Goal: Register for event/course

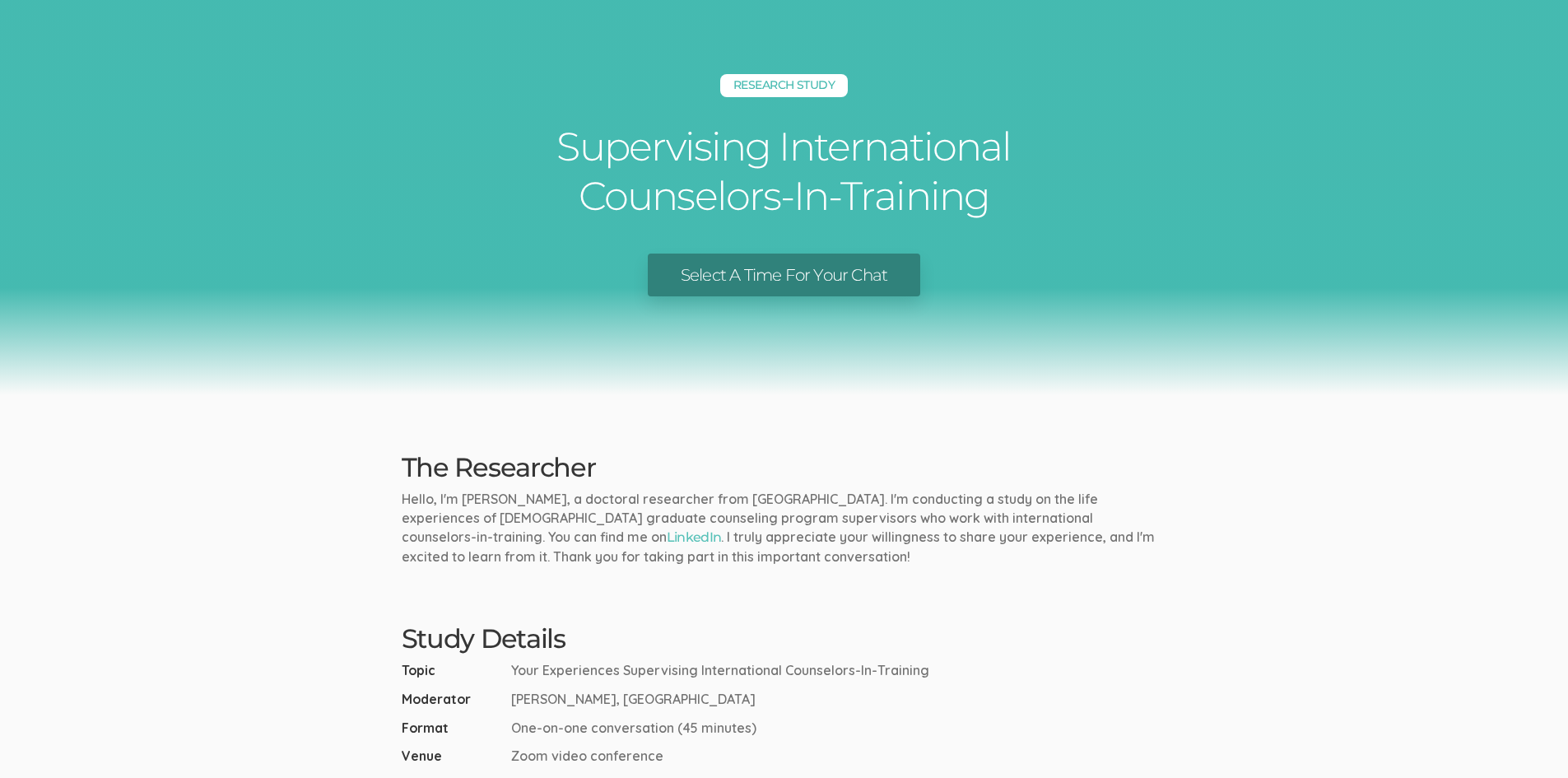
click at [799, 277] on link "Select A Time For Your Chat" at bounding box center [784, 275] width 272 height 44
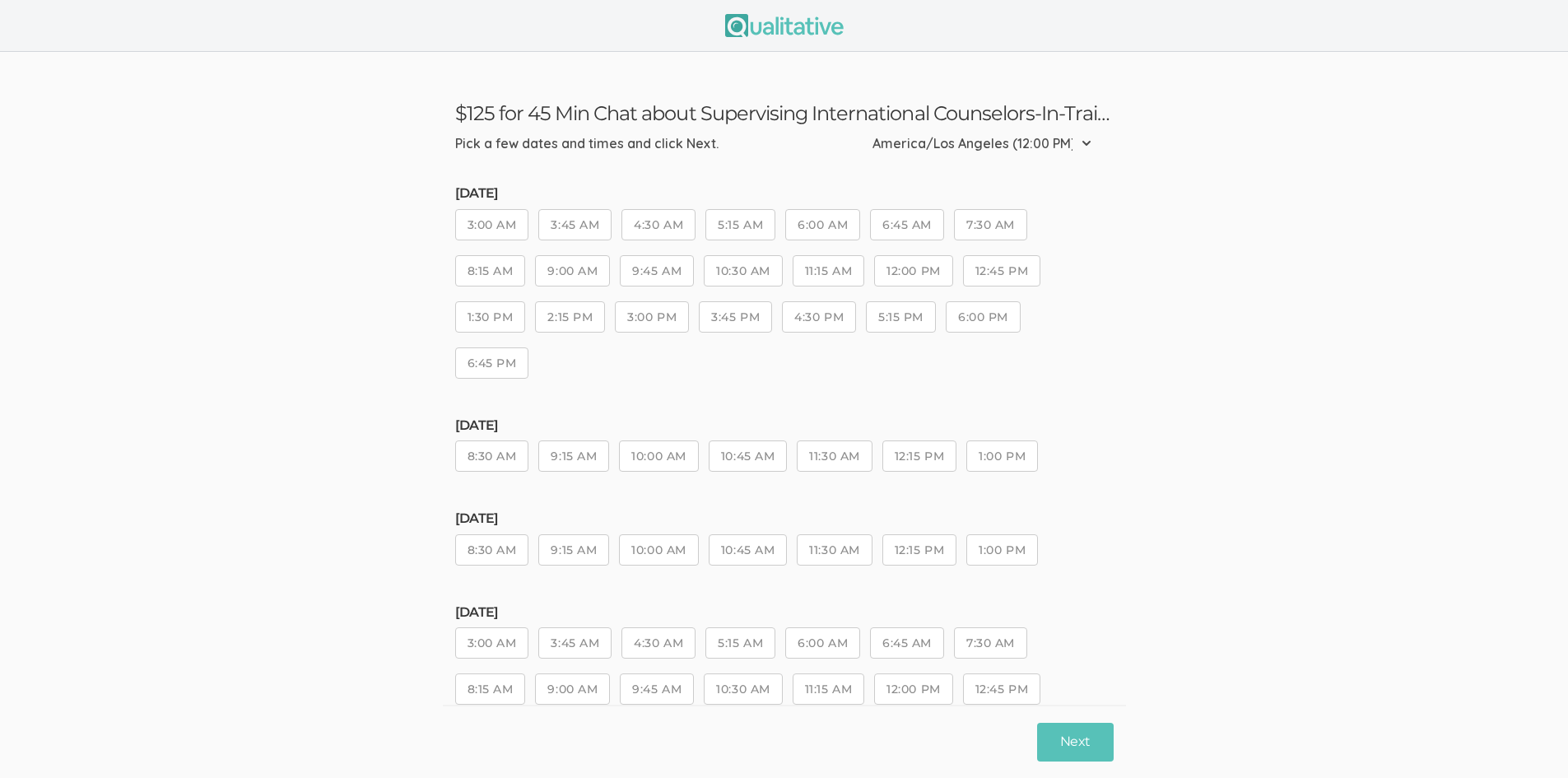
click at [901, 274] on button "12:00 PM" at bounding box center [913, 270] width 79 height 31
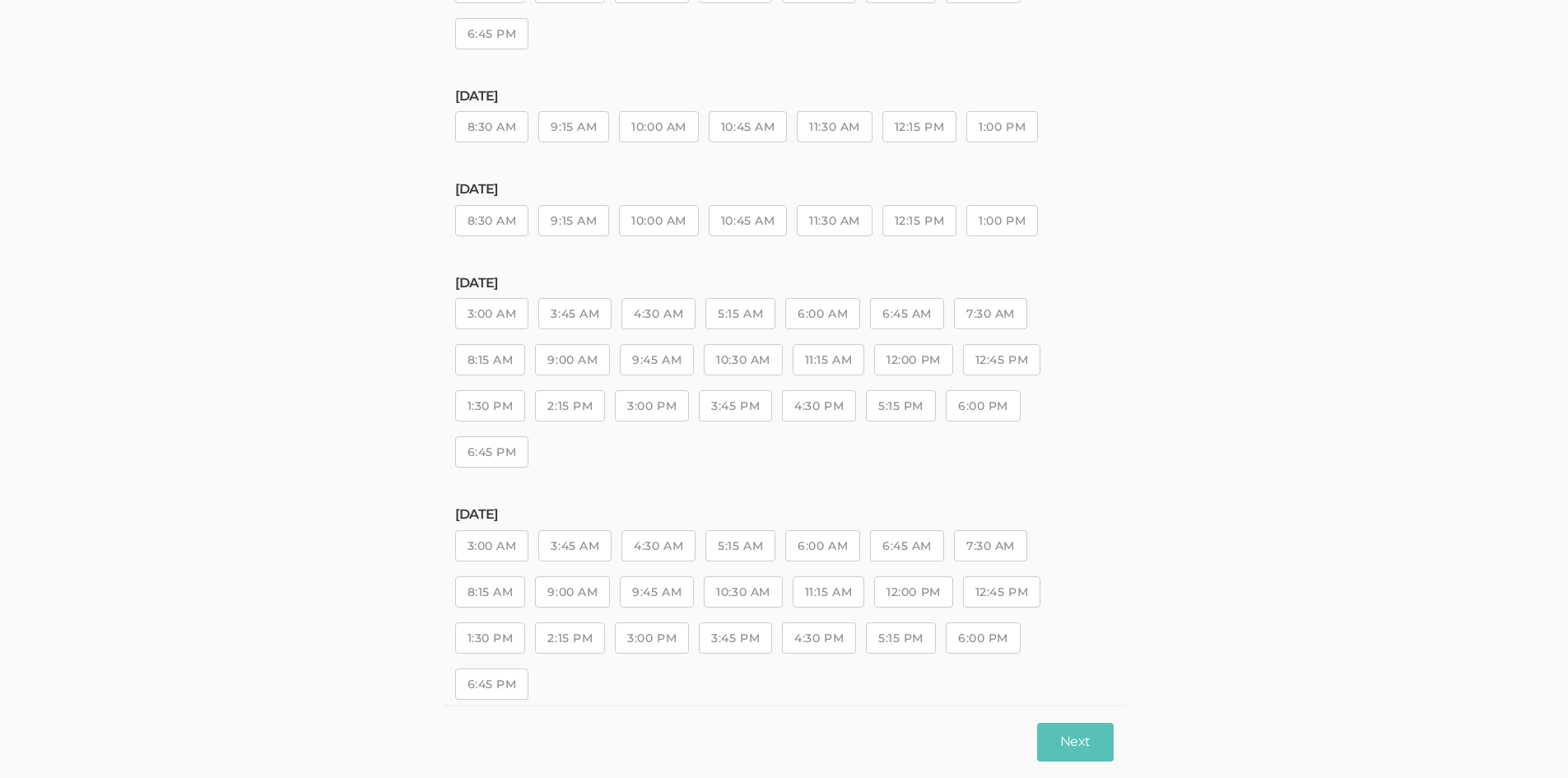
scroll to position [494, 0]
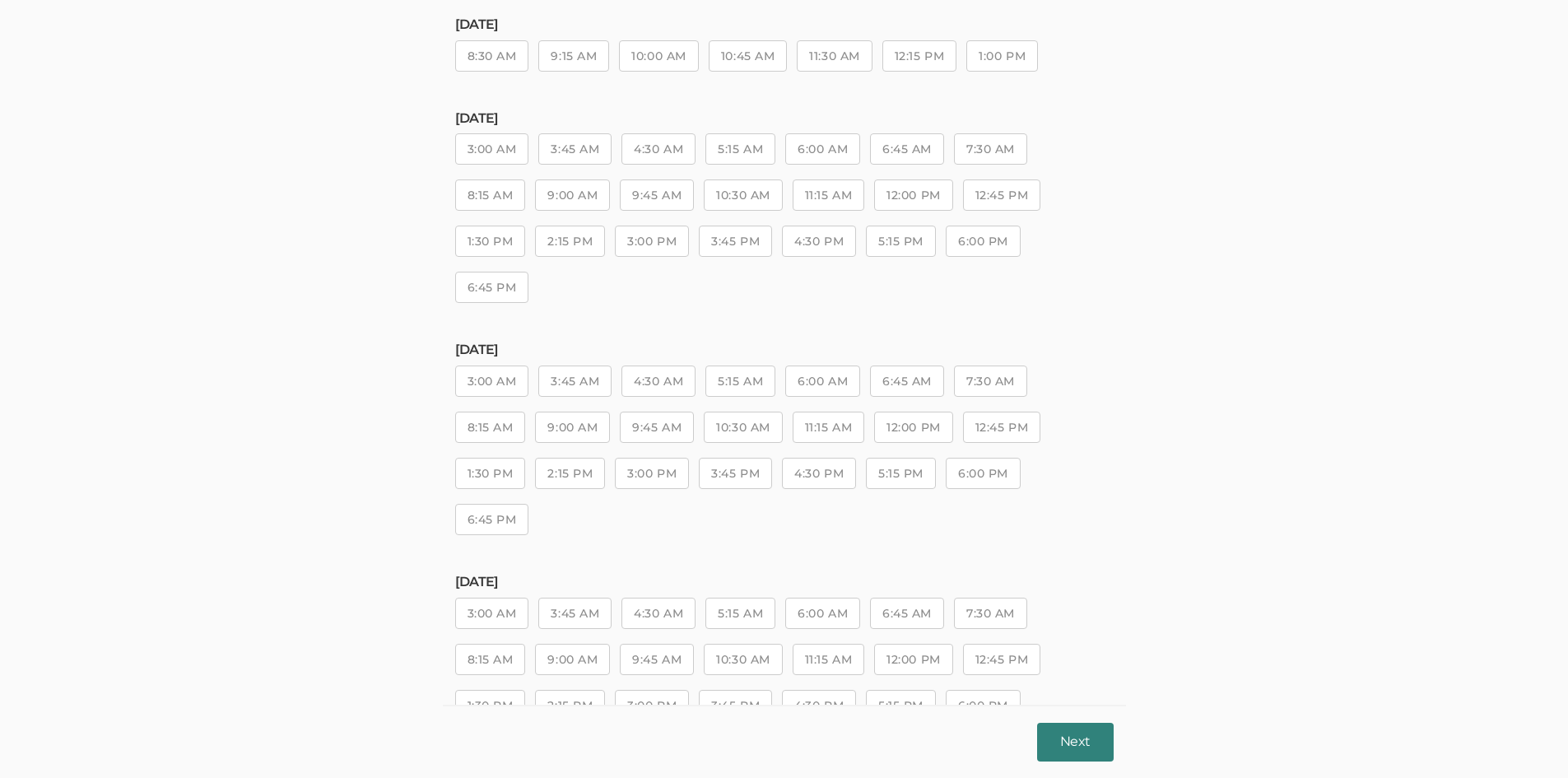
click at [1101, 752] on button "Next" at bounding box center [1074, 742] width 76 height 38
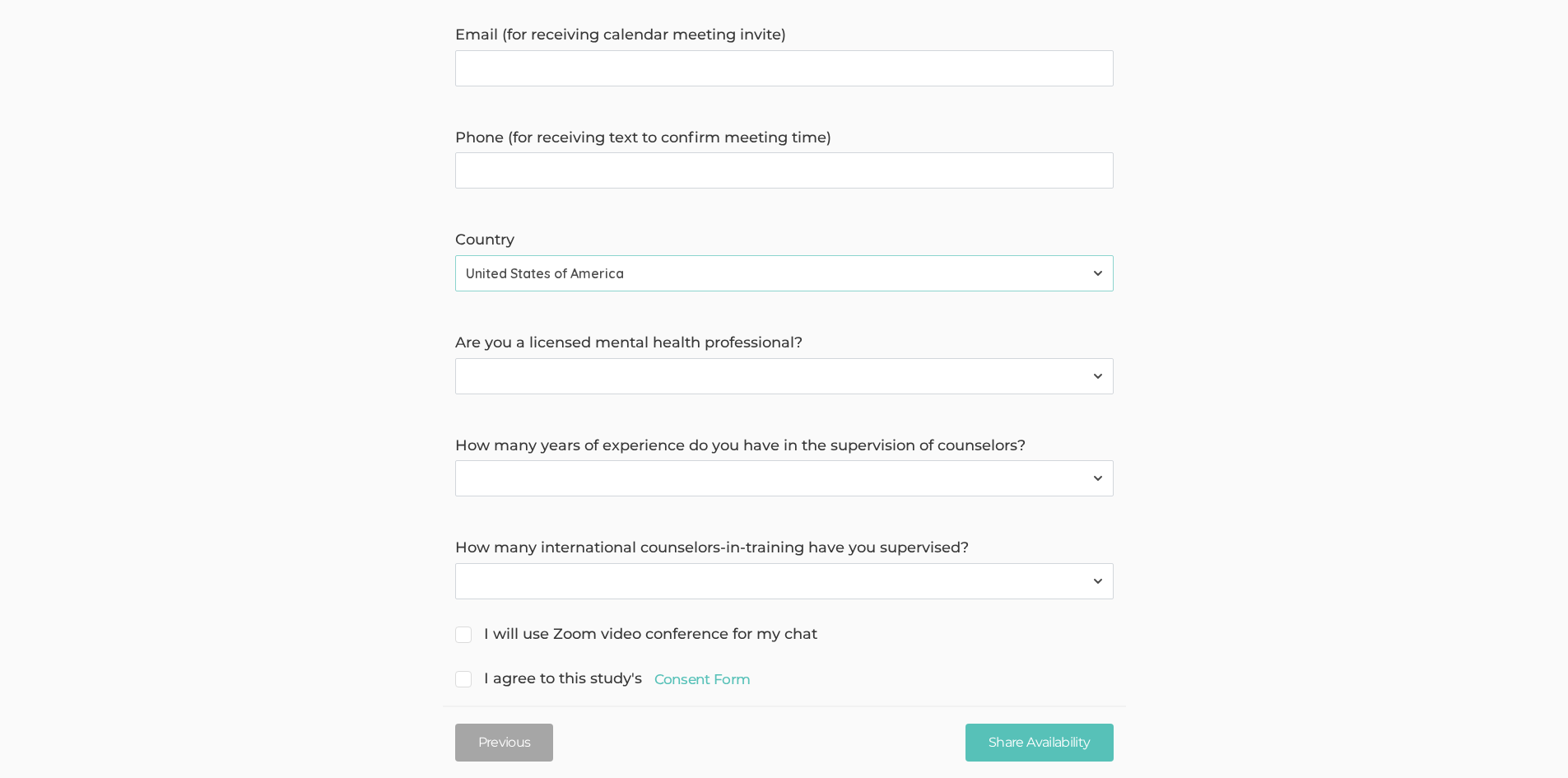
click at [613, 372] on select "Yes No" at bounding box center [784, 376] width 658 height 36
select select "1"
click at [455, 358] on select "Yes No" at bounding box center [784, 376] width 658 height 36
click at [611, 472] on select "Less than 2 years 2 to 4 years 4+ years" at bounding box center [784, 478] width 658 height 36
select select "0"
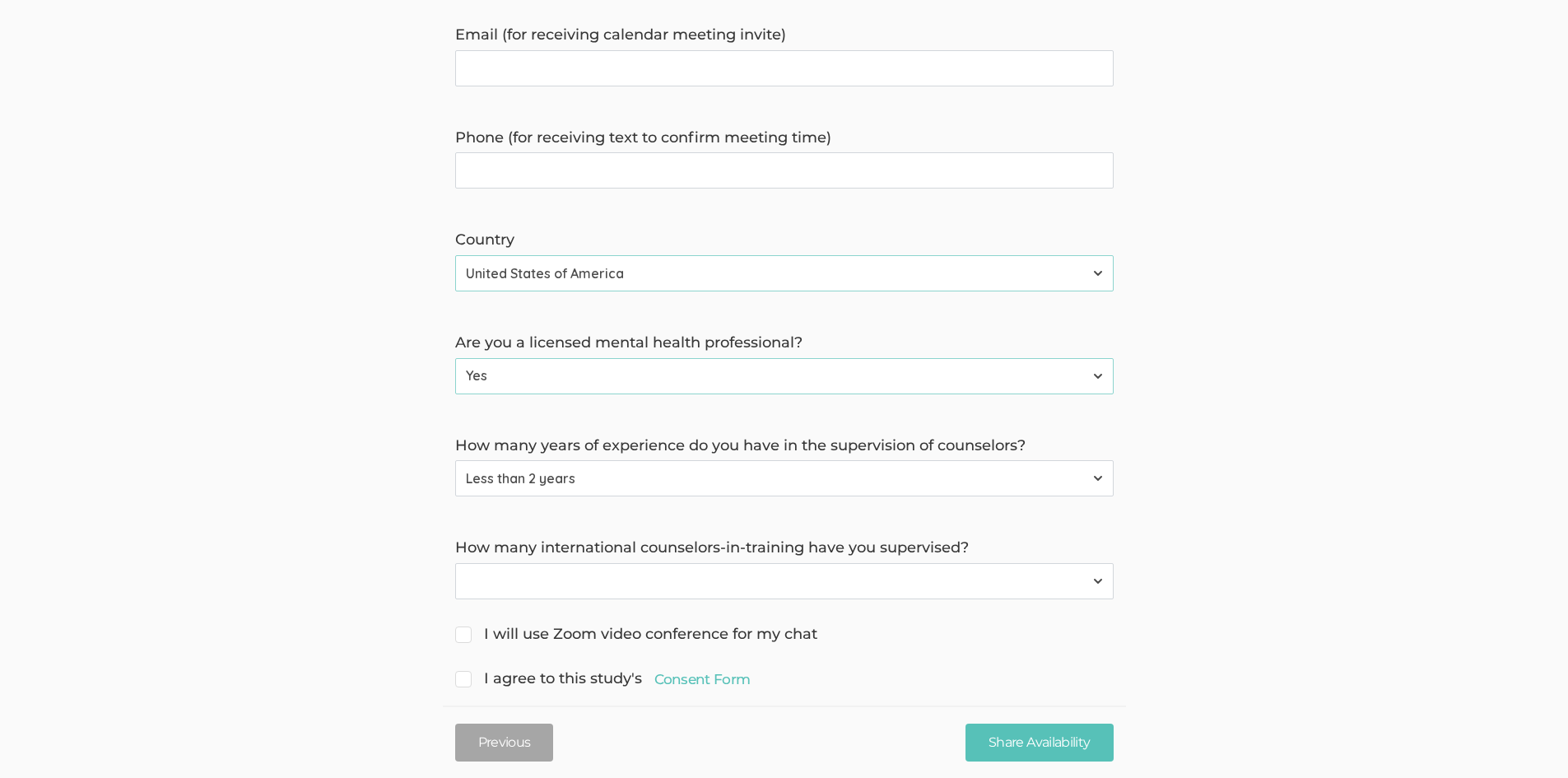
click at [455, 460] on select "Less than 2 years 2 to 4 years 4+ years" at bounding box center [784, 478] width 658 height 36
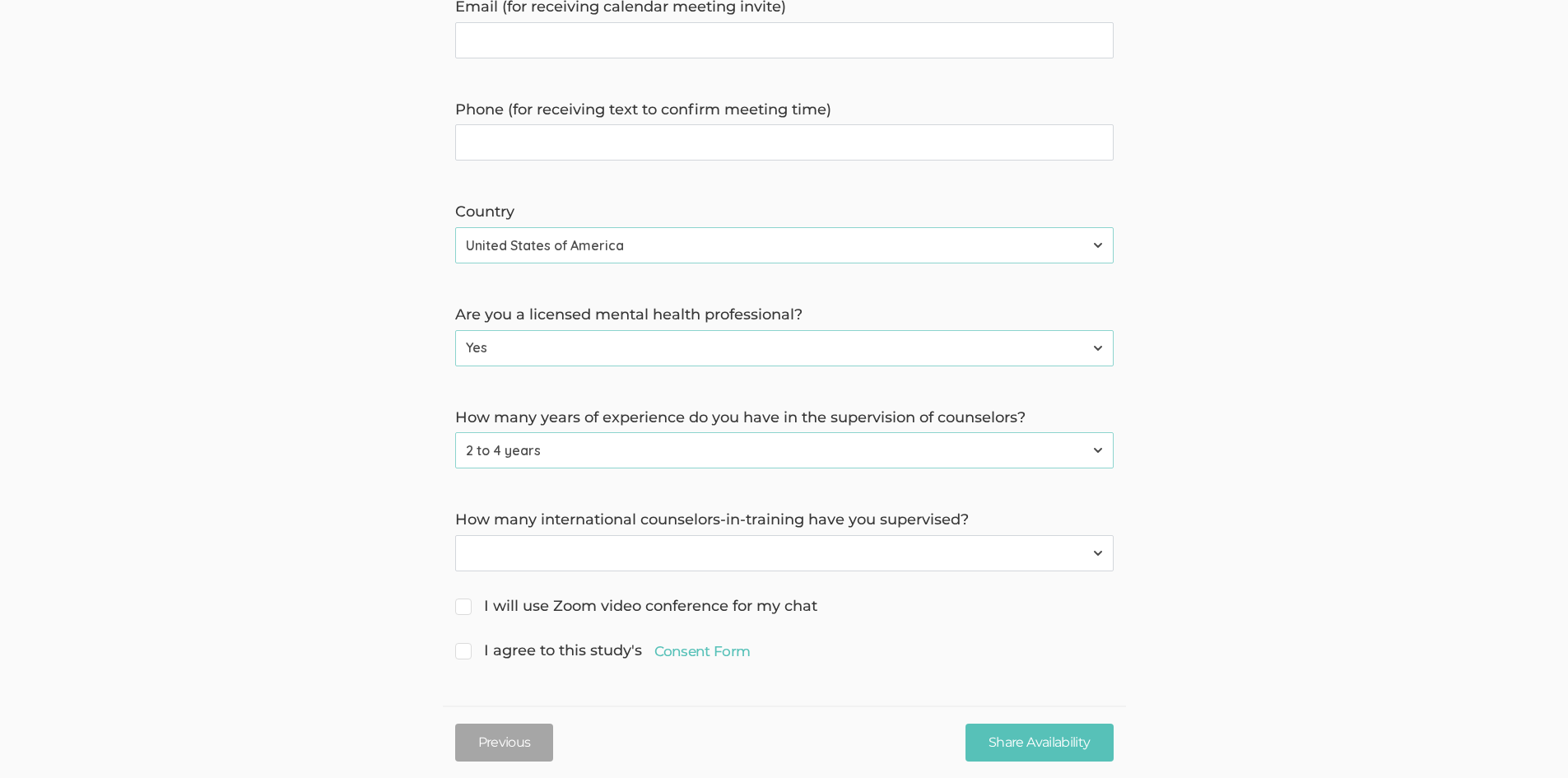
click at [641, 564] on select "None 1 to 2 3+" at bounding box center [784, 553] width 658 height 36
click at [630, 559] on select "None 1 to 2 3+" at bounding box center [784, 553] width 658 height 36
select select "0"
click at [455, 535] on select "None 1 to 2 3+" at bounding box center [784, 553] width 658 height 36
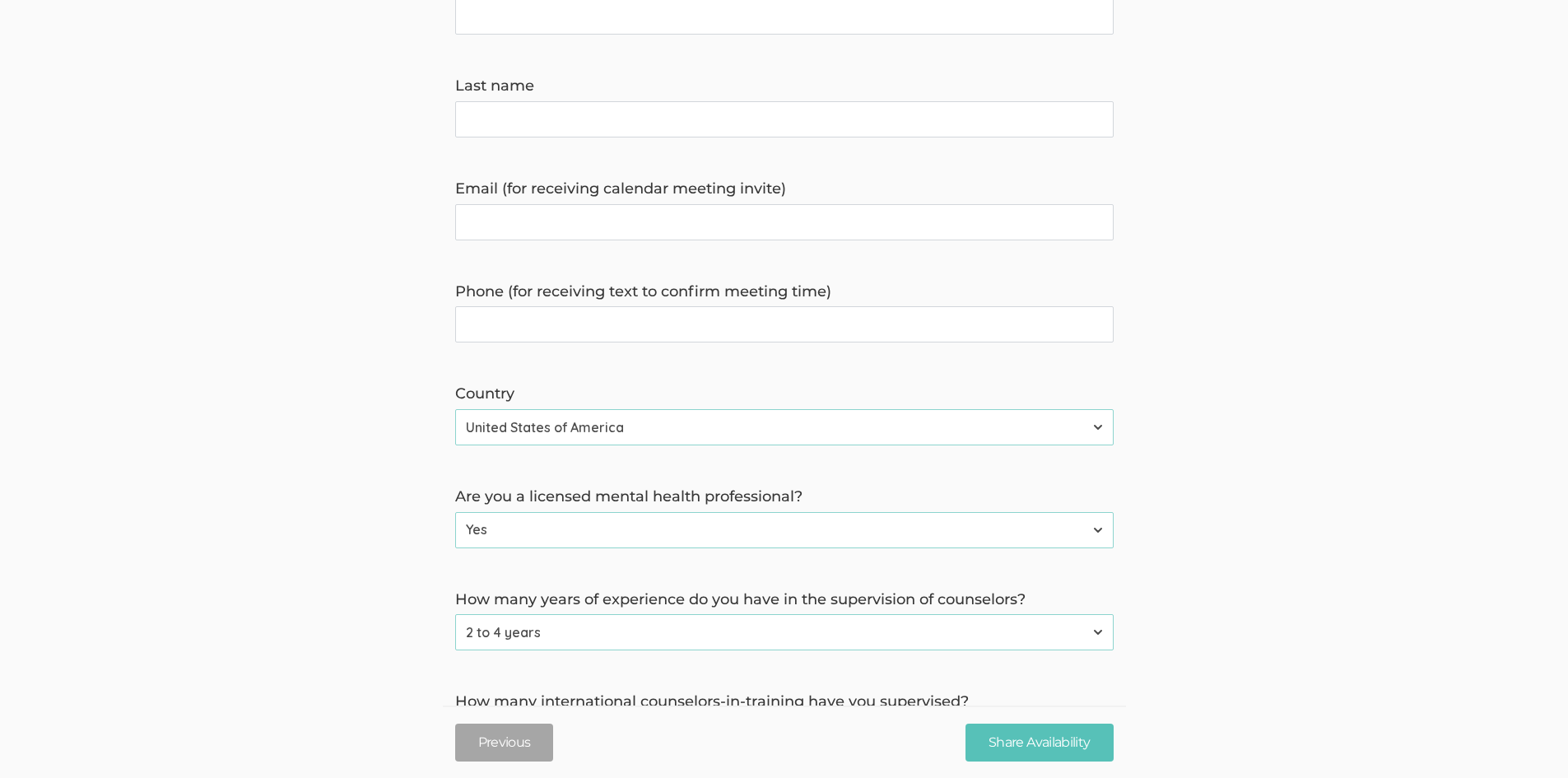
scroll to position [28, 0]
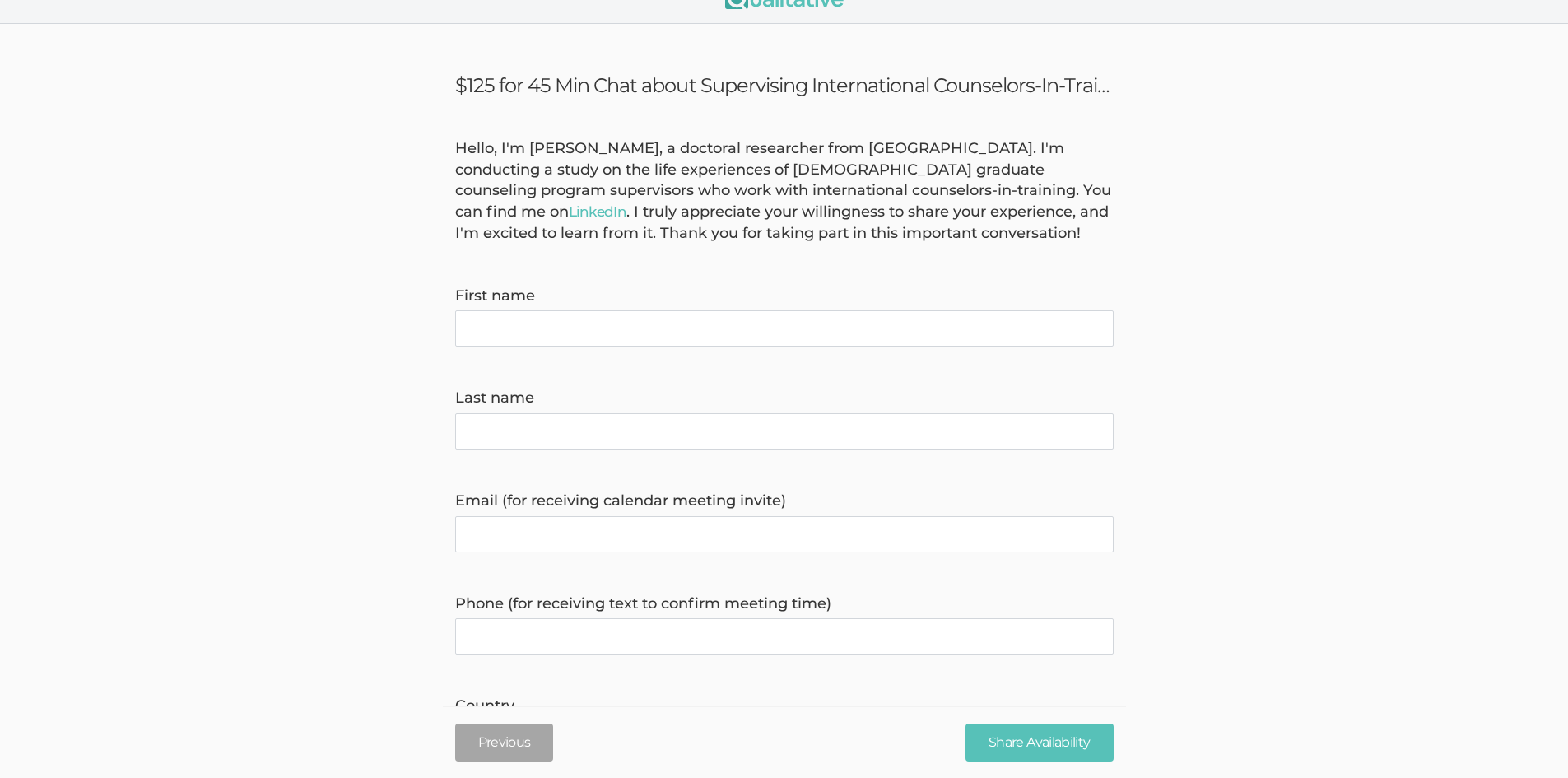
click at [553, 330] on name "First name" at bounding box center [784, 328] width 658 height 36
type name "Stefani"
type name "Pehle"
type invite\) "stefani_pehle@yahoo.com"
type time\) "7755270960"
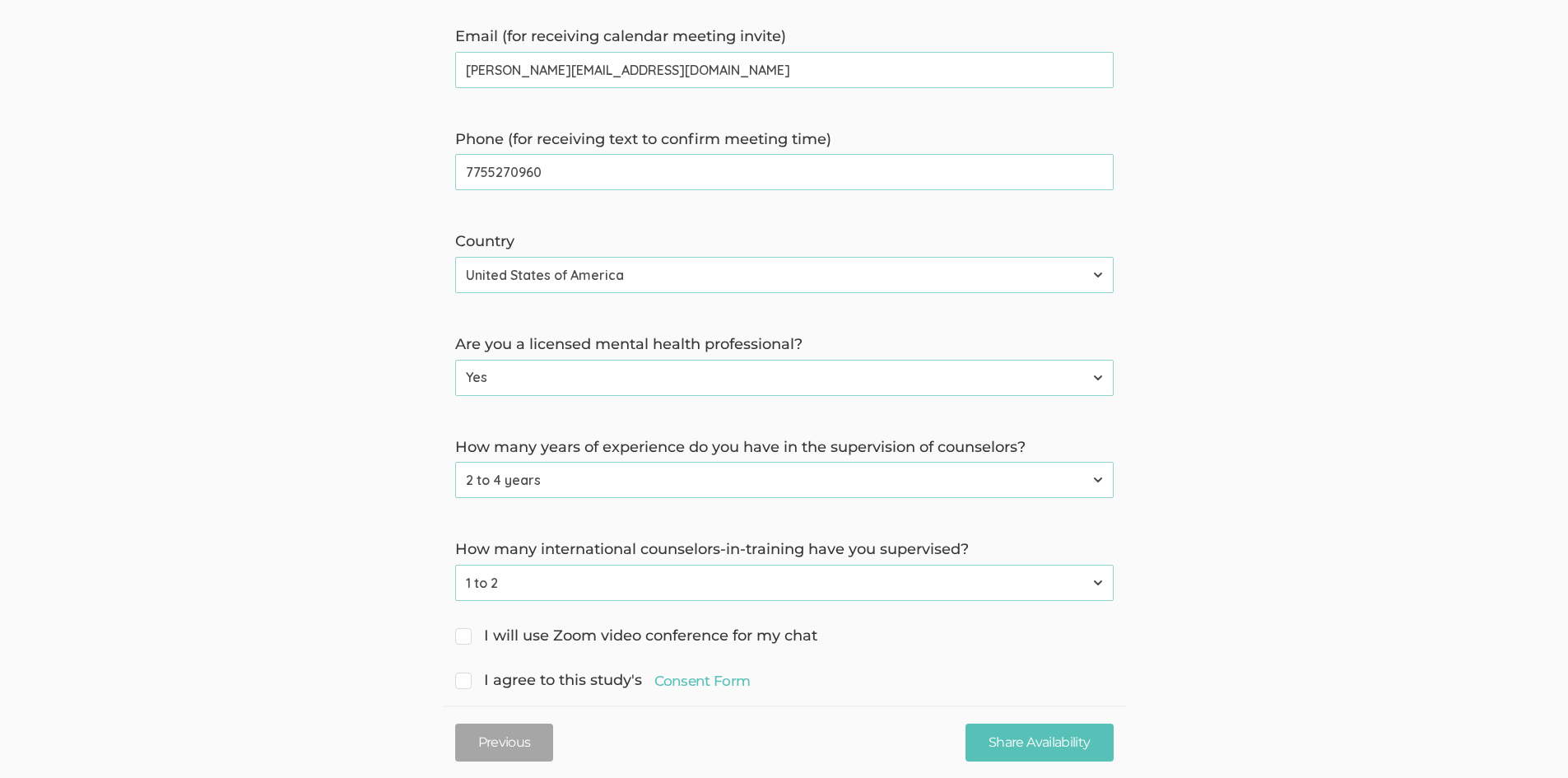
scroll to position [522, 0]
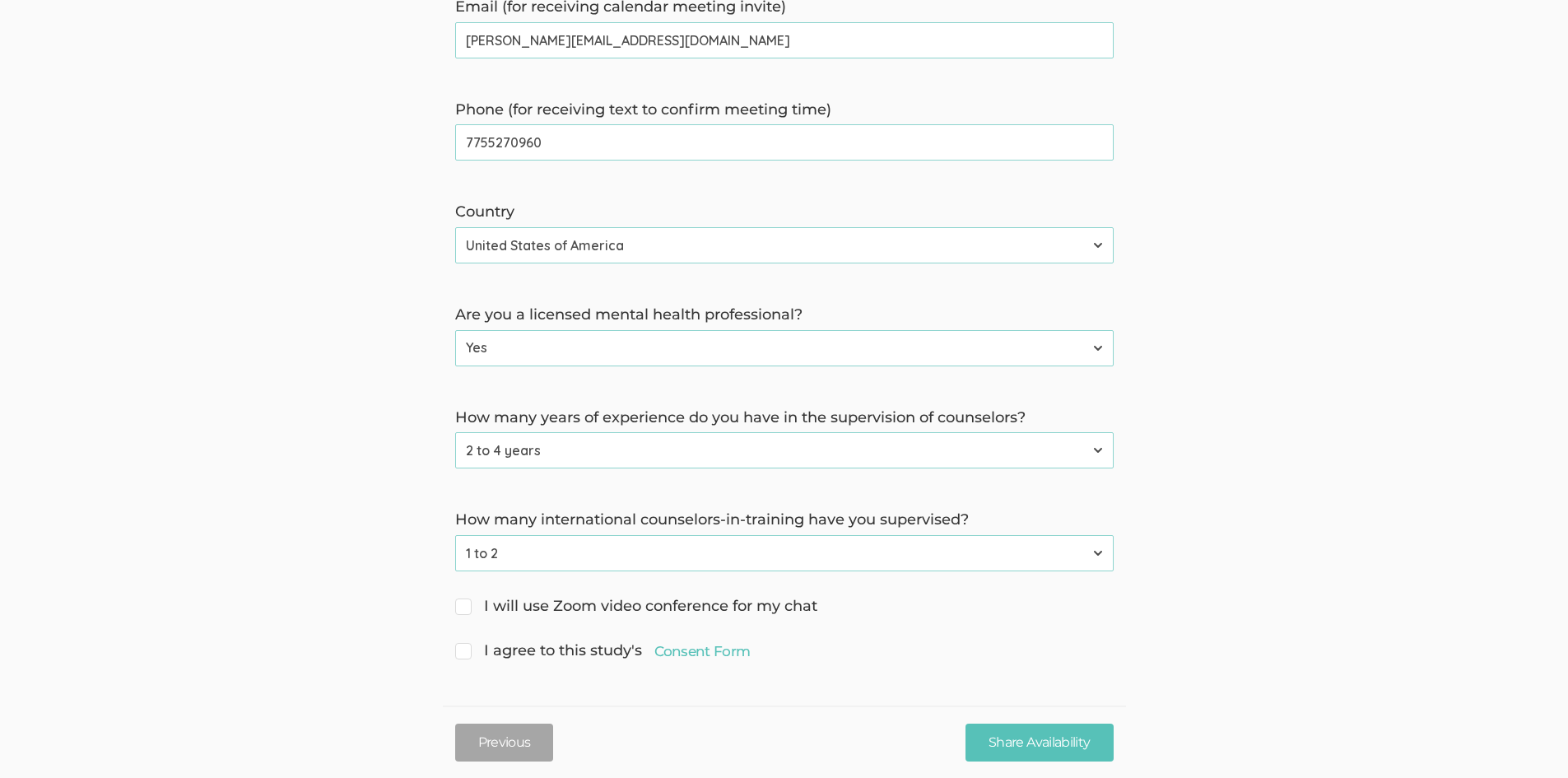
click at [457, 600] on input "I will use Zoom video conference for my chat" at bounding box center [460, 604] width 10 height 10
checkbox input "true"
click at [467, 655] on span "I agree to this study's Consent Form" at bounding box center [603, 651] width 295 height 22
click at [466, 655] on input "I agree to this study's Consent Form" at bounding box center [460, 648] width 10 height 10
checkbox input "true"
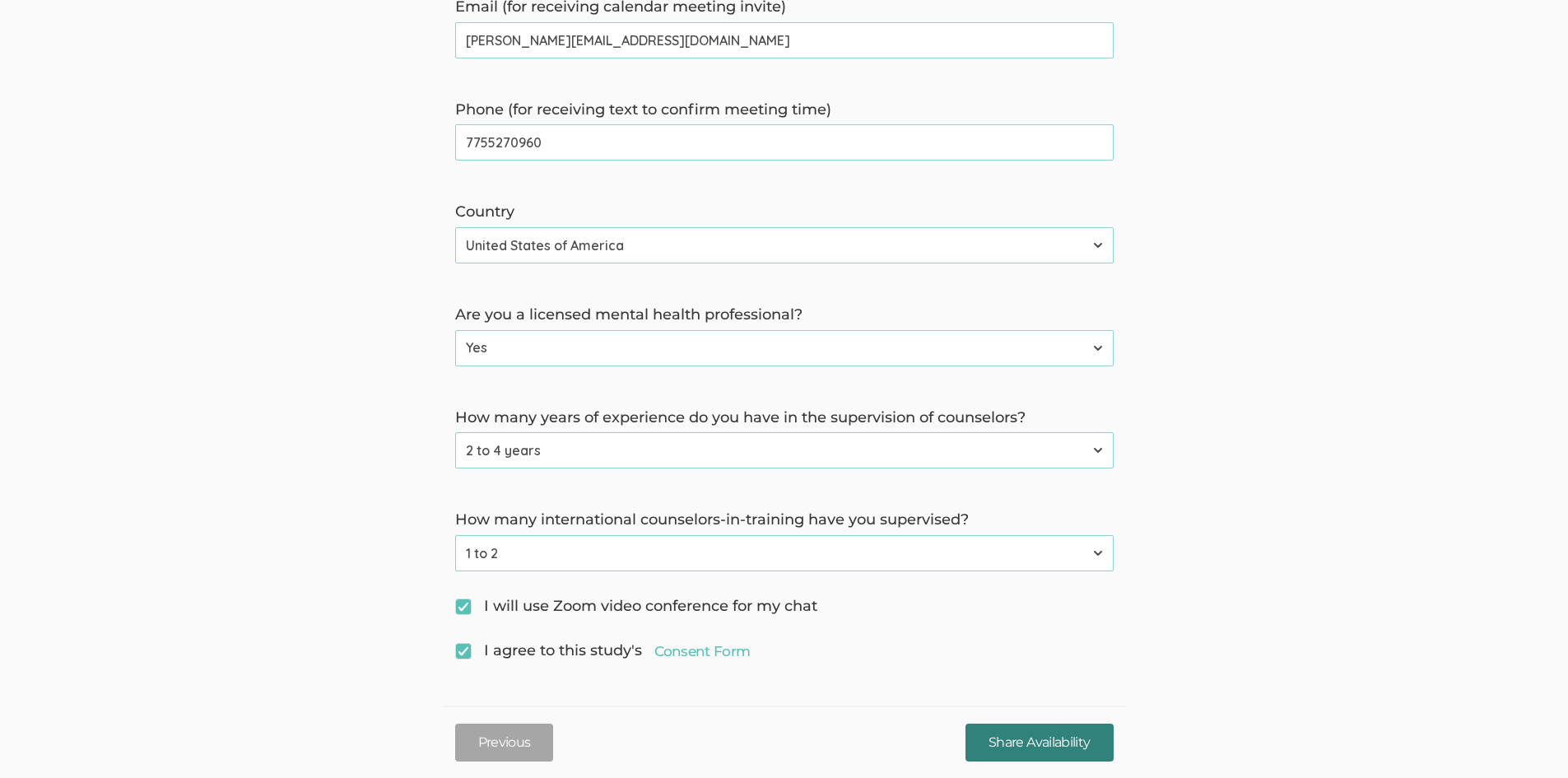
click at [1038, 760] on input "Share Availability" at bounding box center [1040, 742] width 148 height 38
